Goal: Information Seeking & Learning: Learn about a topic

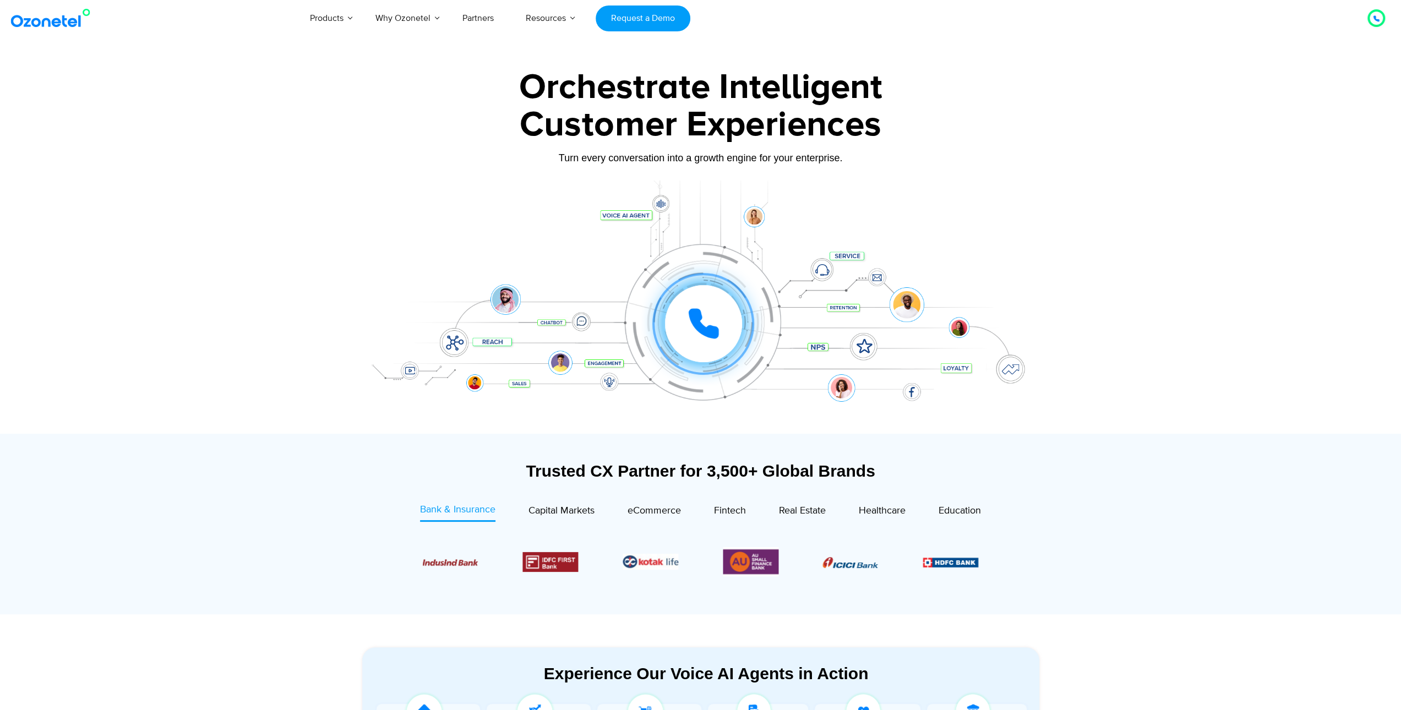
click at [612, 107] on div "Customer Experiences" at bounding box center [701, 125] width 688 height 53
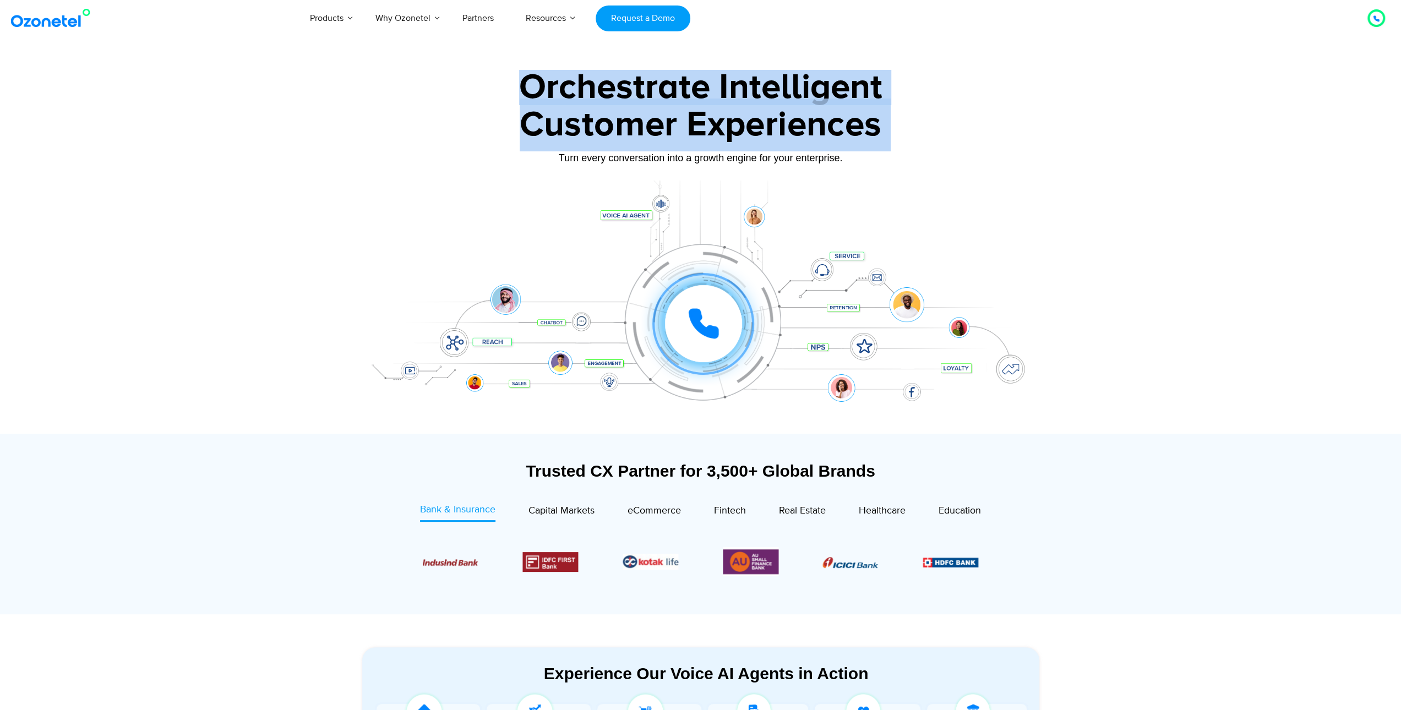
drag, startPoint x: 612, startPoint y: 107, endPoint x: 622, endPoint y: 80, distance: 28.7
click at [622, 80] on div "Orchestrate Intelligent Customer Experiences Turn every conversation into a gro…" at bounding box center [701, 252] width 688 height 364
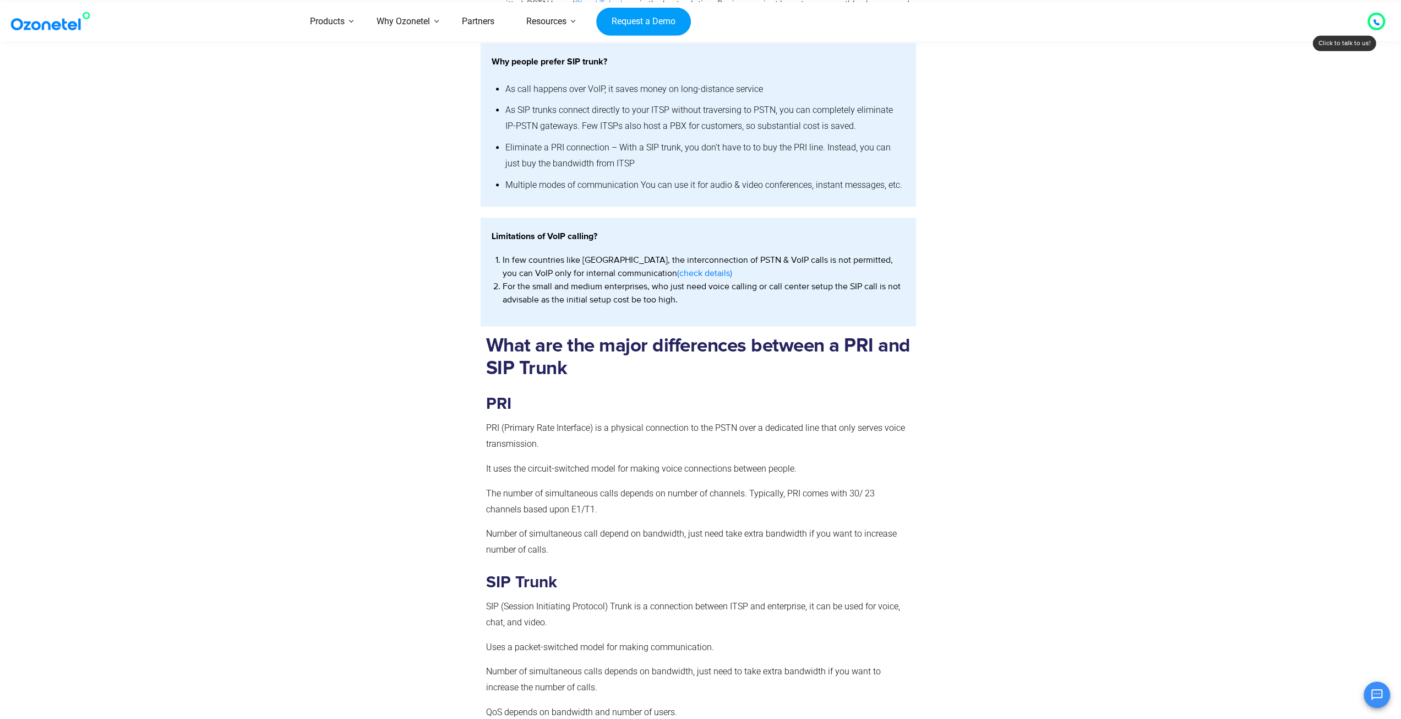
scroll to position [826, 0]
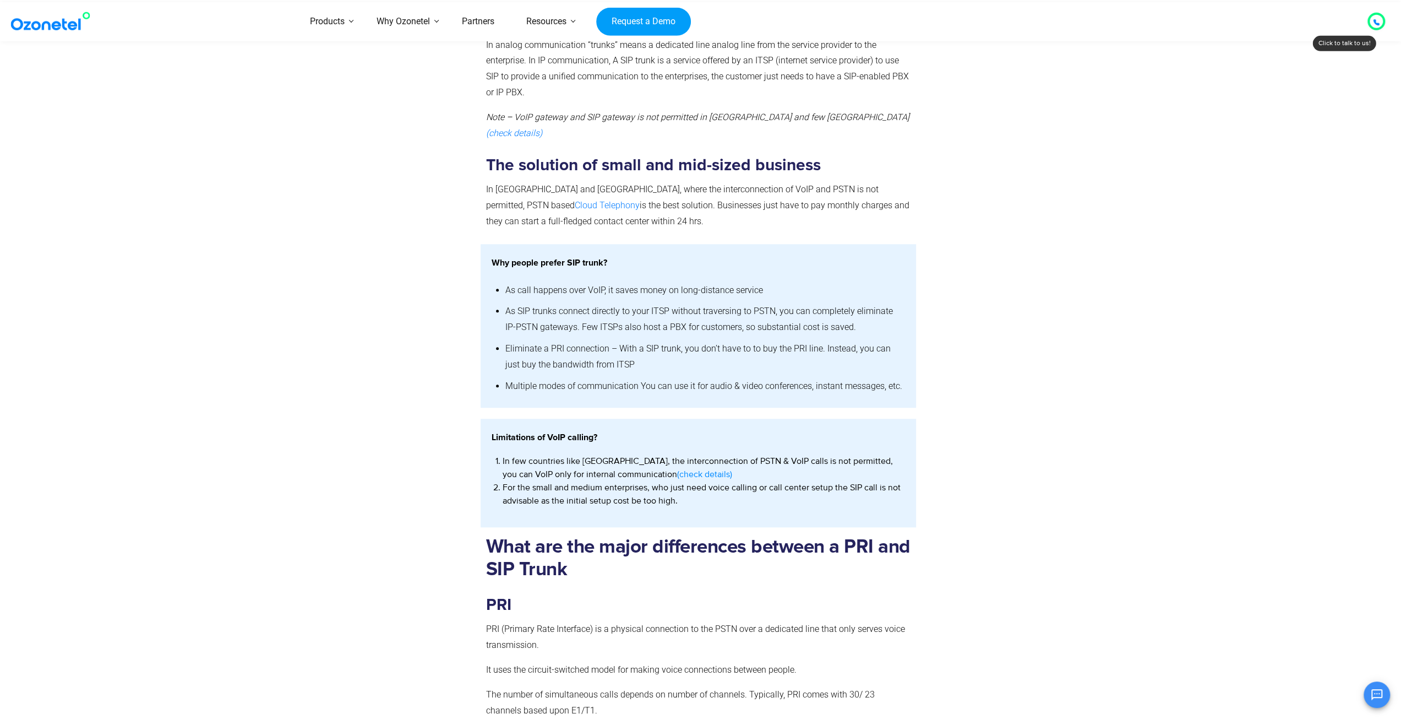
click at [677, 468] on link "(check details)" at bounding box center [704, 474] width 55 height 13
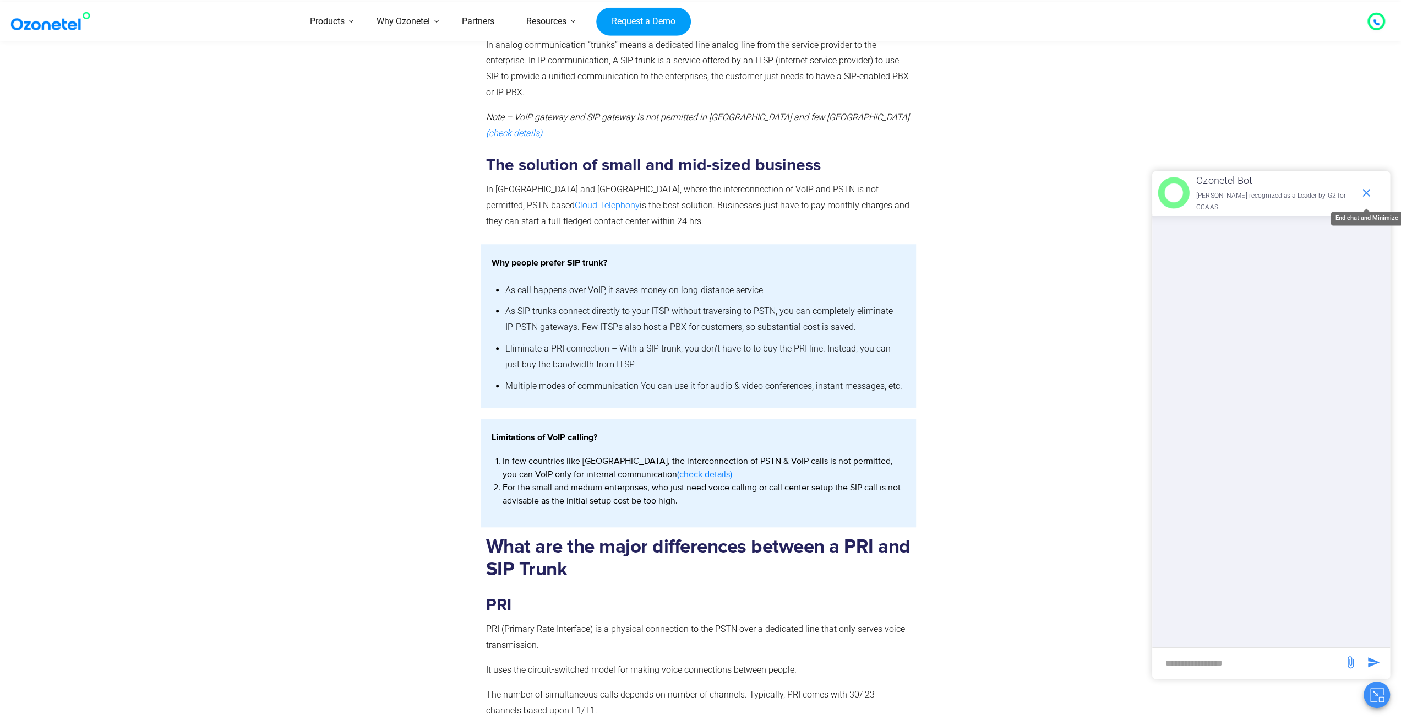
click at [1368, 198] on icon "end chat or minimize" at bounding box center [1366, 192] width 13 height 13
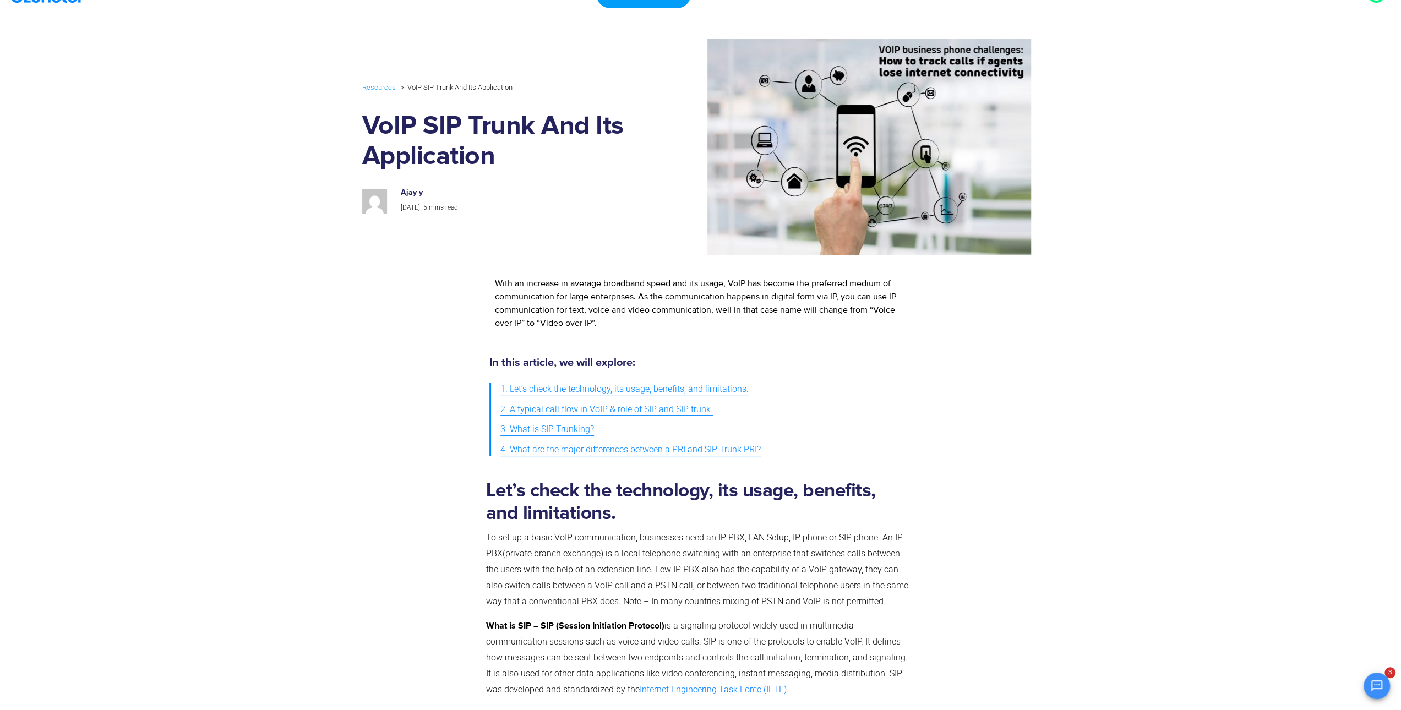
scroll to position [0, 0]
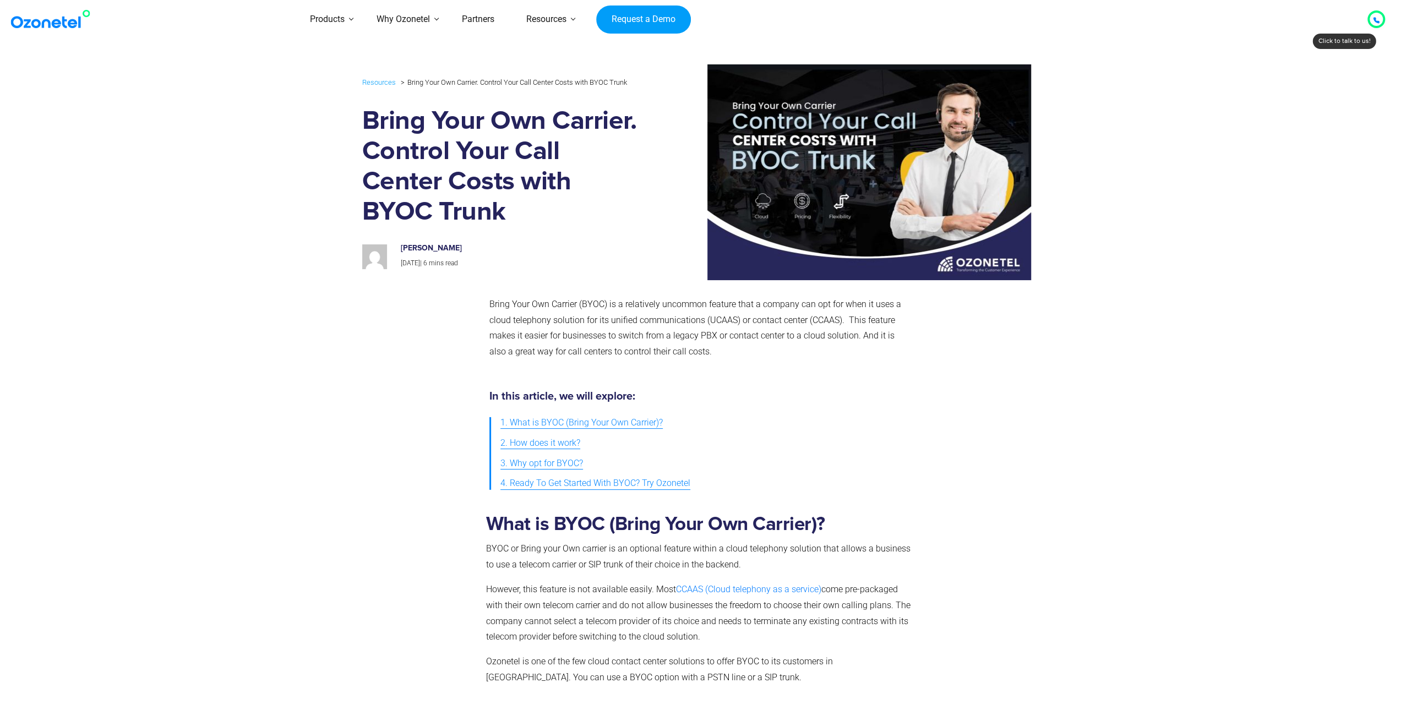
click at [380, 119] on h1 "Bring Your Own Carrier. Control Your Call Center Costs with BYOC Trunk" at bounding box center [503, 166] width 283 height 121
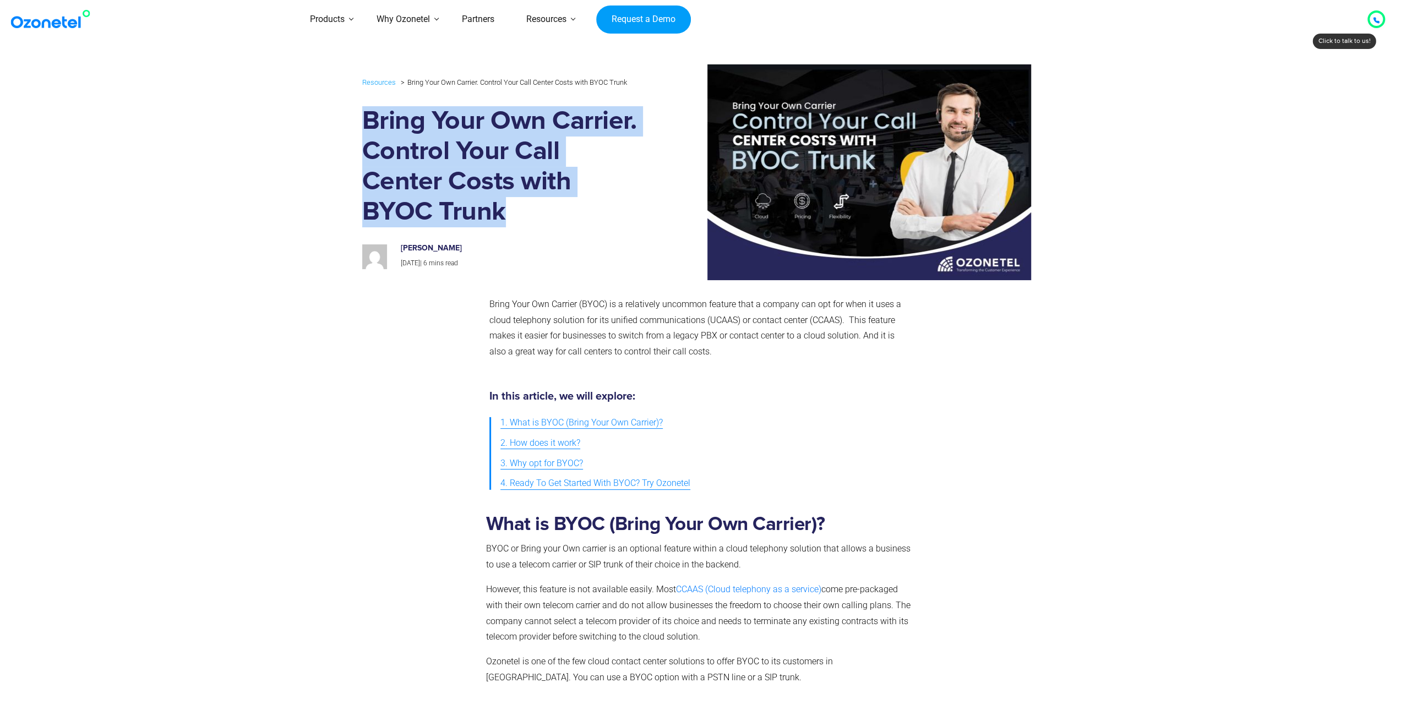
click at [380, 119] on h1 "Bring Your Own Carrier. Control Your Call Center Costs with BYOC Trunk" at bounding box center [503, 166] width 283 height 121
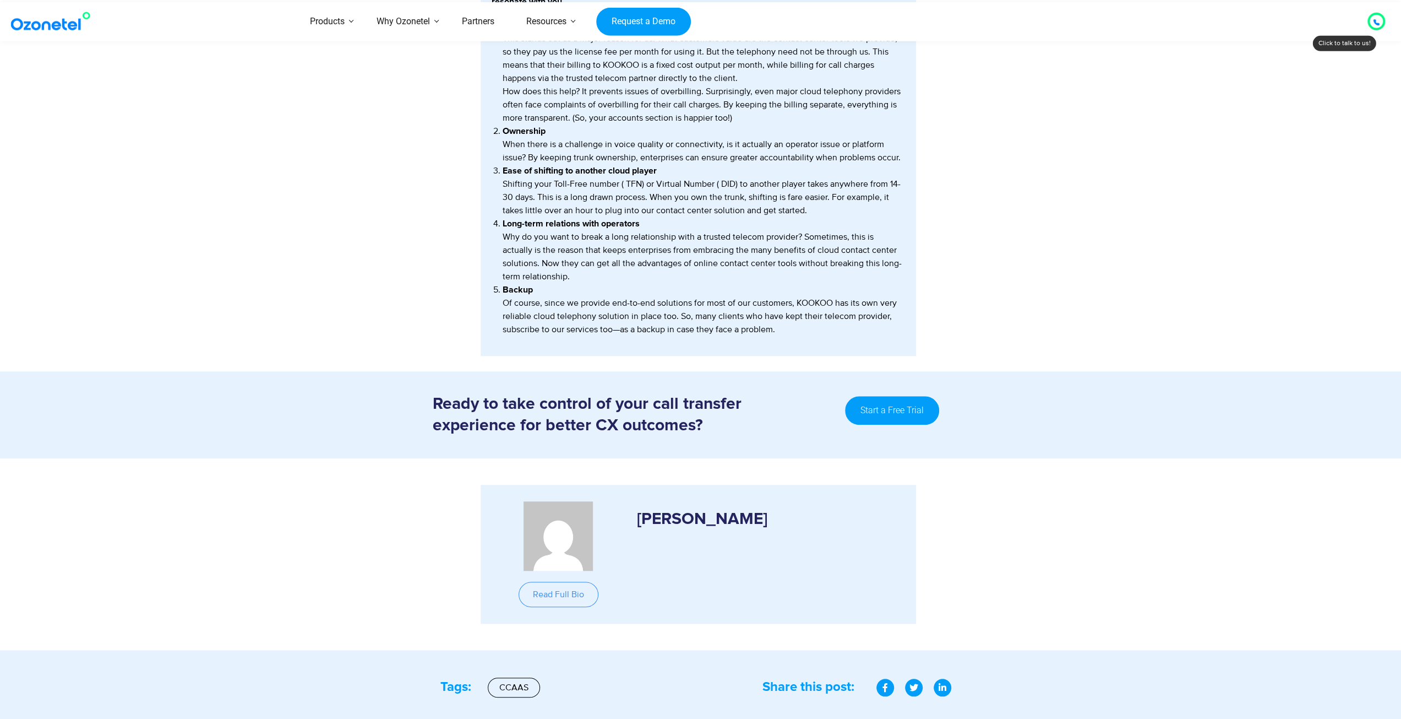
scroll to position [551, 0]
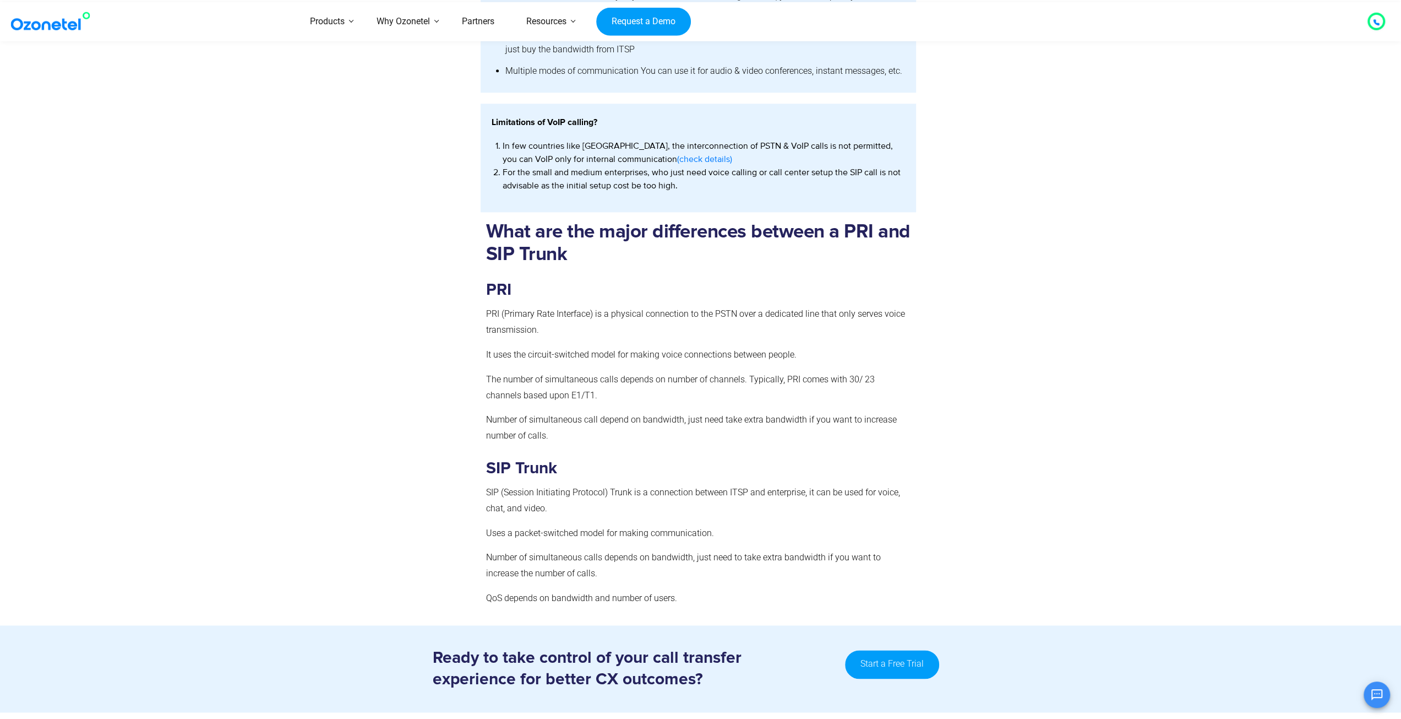
scroll to position [1156, 0]
